Goal: Information Seeking & Learning: Understand process/instructions

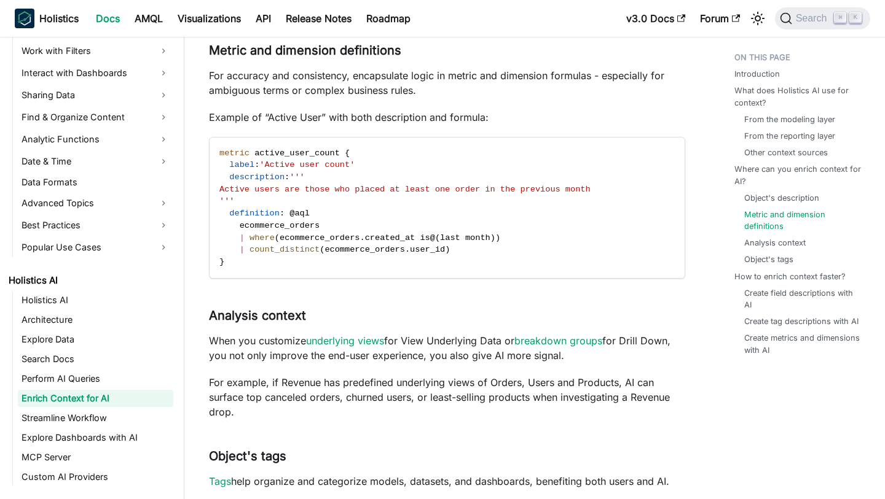
click at [383, 92] on p "For accuracy and consistency, encapsulate logic in metric and dimension formula…" at bounding box center [447, 82] width 476 height 29
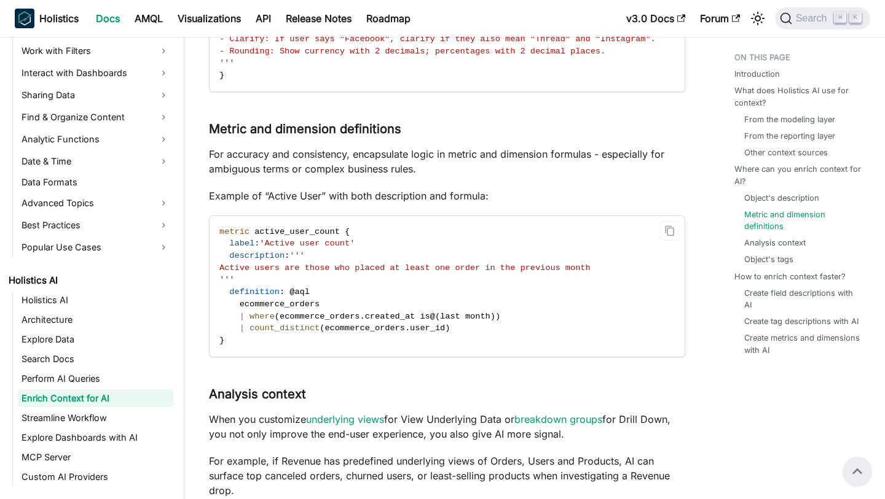
scroll to position [1529, 0]
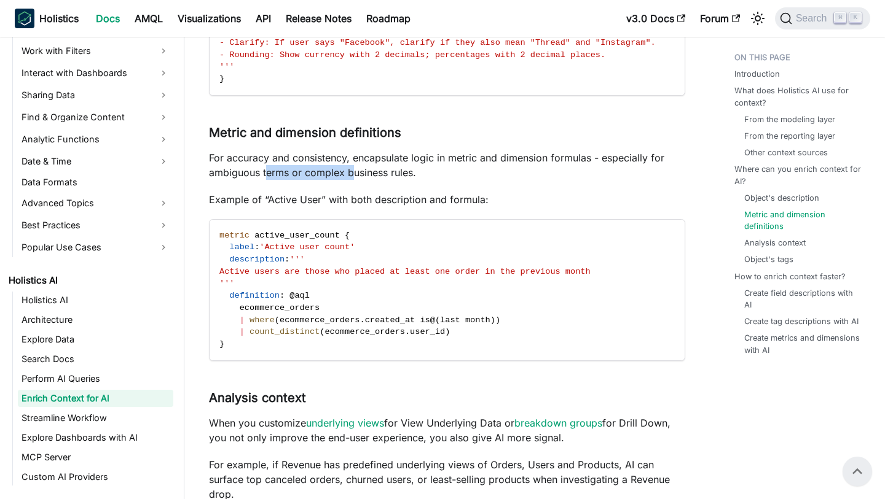
drag, startPoint x: 267, startPoint y: 175, endPoint x: 349, endPoint y: 173, distance: 82.4
click at [350, 173] on p "For accuracy and consistency, encapsulate logic in metric and dimension formula…" at bounding box center [447, 165] width 476 height 29
click at [338, 188] on div "Enrich Context for AI Introduction ​ Context is the information that guides Hol…" at bounding box center [447, 64] width 476 height 3040
drag, startPoint x: 260, startPoint y: 200, endPoint x: 337, endPoint y: 200, distance: 76.2
click at [337, 200] on p "Example of “Active User” with both description and formula:" at bounding box center [447, 199] width 476 height 15
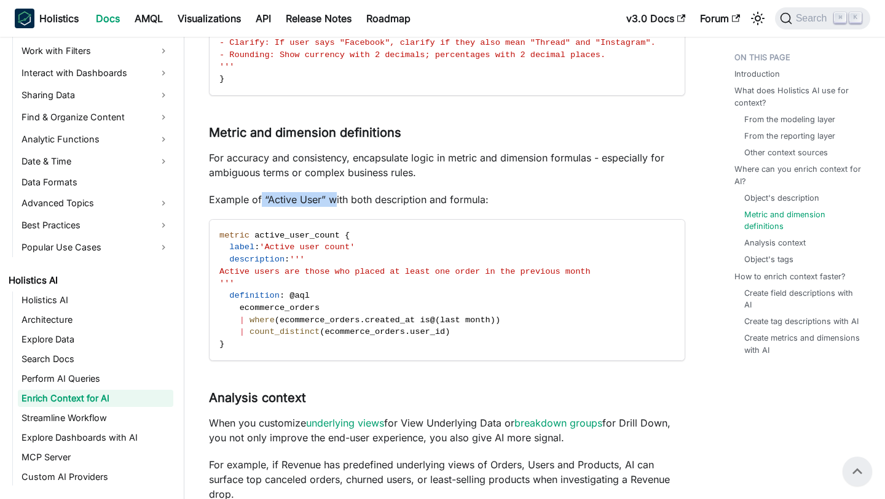
click at [337, 200] on p "Example of “Active User” with both description and formula:" at bounding box center [447, 199] width 476 height 15
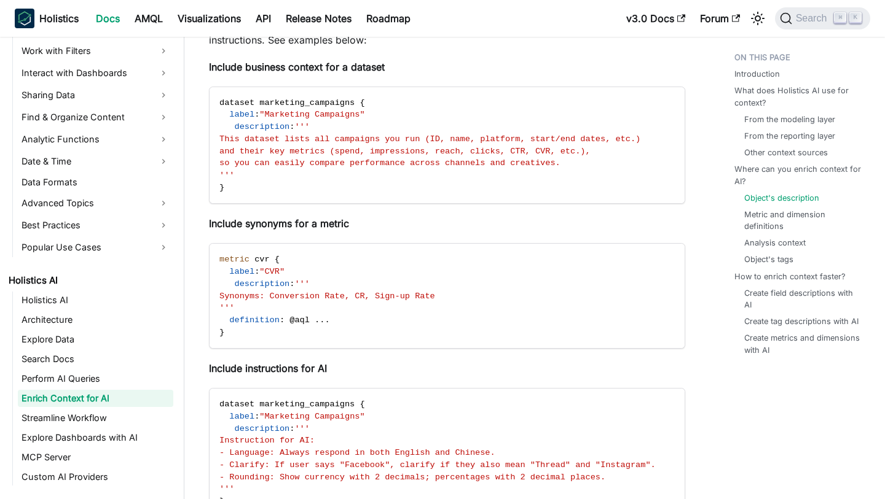
scroll to position [1187, 0]
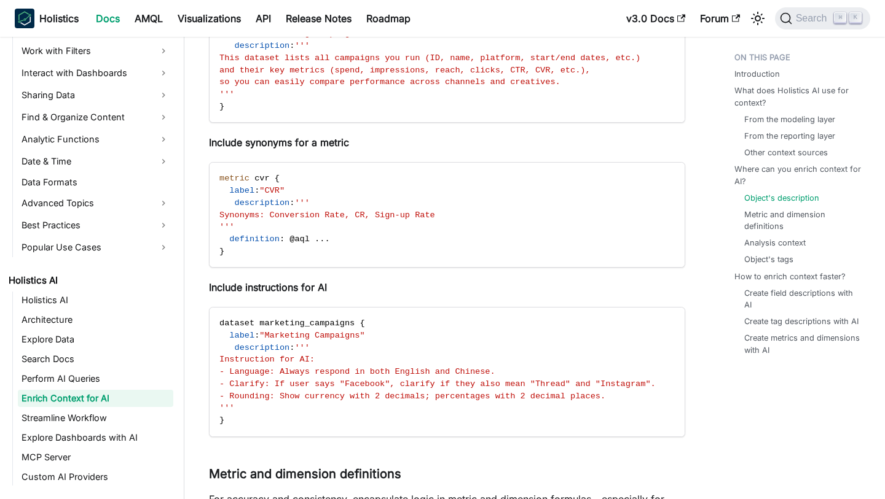
click at [378, 283] on p "Include instructions for AI" at bounding box center [447, 287] width 476 height 15
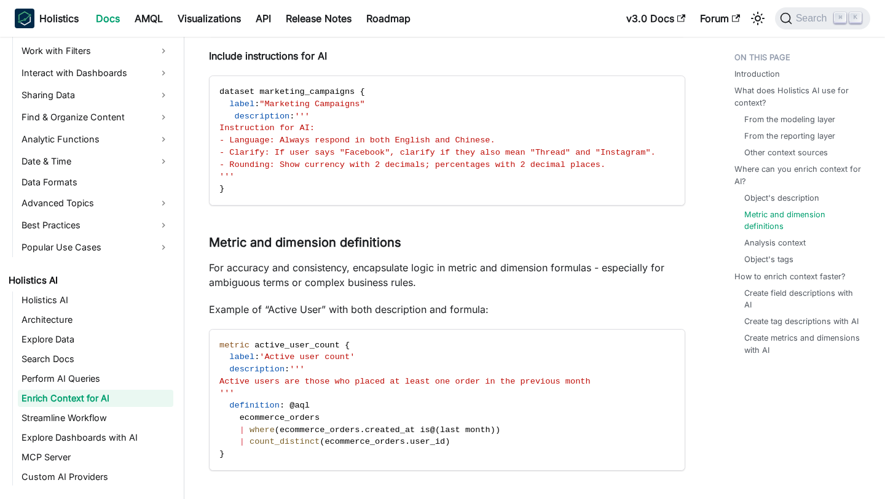
scroll to position [1422, 0]
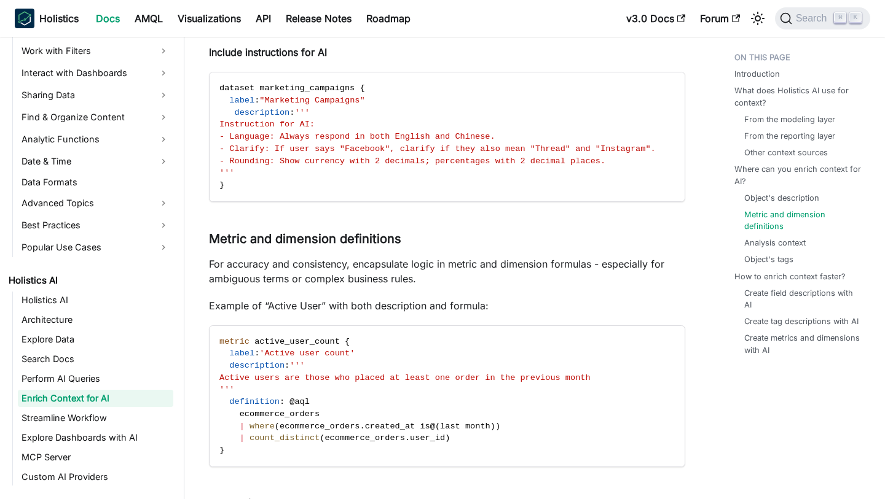
click at [421, 251] on div "Enrich Context for AI Introduction ​ Context is the information that guides Hol…" at bounding box center [447, 170] width 476 height 3040
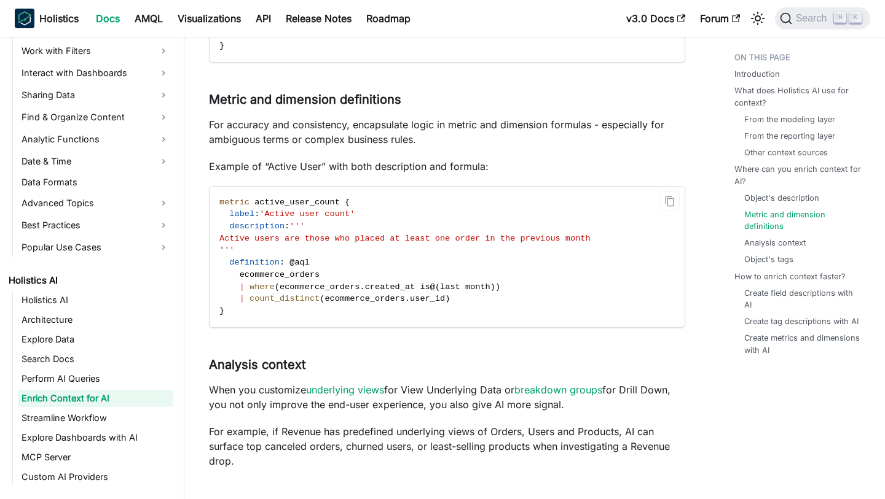
scroll to position [1564, 0]
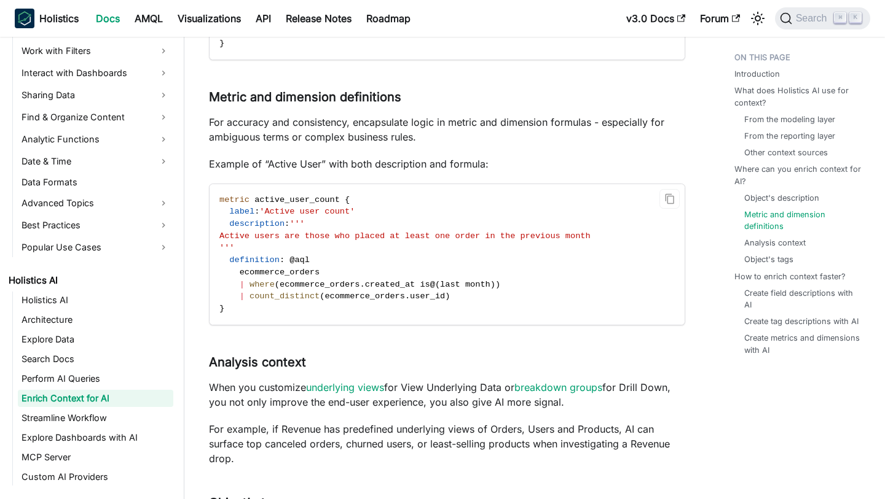
drag, startPoint x: 346, startPoint y: 237, endPoint x: 630, endPoint y: 232, distance: 283.3
click at [590, 232] on span "Active users are those who placed at least one order in the previous month" at bounding box center [404, 236] width 371 height 9
copy span "those who placed at least one order in the previous month"
